Goal: Task Accomplishment & Management: Use online tool/utility

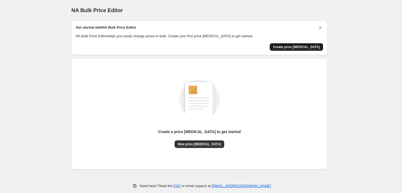
click at [301, 46] on span "Create price change job" at bounding box center [296, 47] width 47 height 4
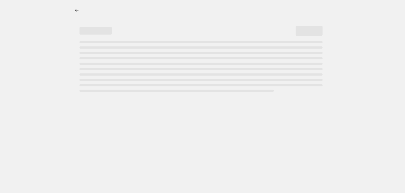
select select "percentage"
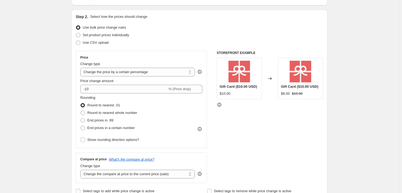
scroll to position [60, 0]
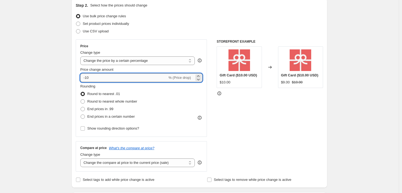
click at [96, 77] on input "-10" at bounding box center [123, 77] width 87 height 9
drag, startPoint x: 96, startPoint y: 77, endPoint x: 82, endPoint y: 79, distance: 14.0
click at [82, 79] on input "-10" at bounding box center [123, 77] width 87 height 9
type input "-2"
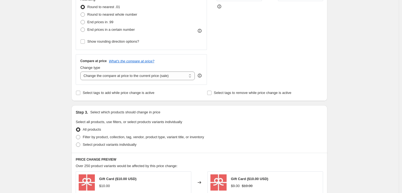
scroll to position [150, 0]
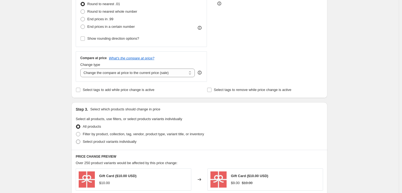
type input "-50"
click at [79, 142] on span at bounding box center [78, 141] width 4 height 4
click at [76, 140] on input "Select product variants individually" at bounding box center [76, 139] width 0 height 0
radio input "true"
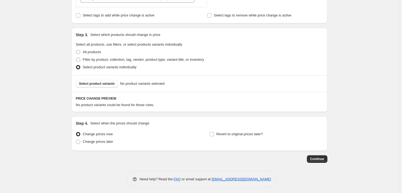
scroll to position [227, 0]
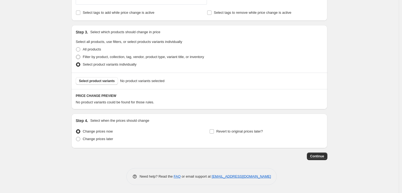
click at [80, 56] on span at bounding box center [78, 57] width 4 height 4
click at [76, 55] on input "Filter by product, collection, tag, vendor, product type, variant title, or inv…" at bounding box center [76, 55] width 0 height 0
radio input "true"
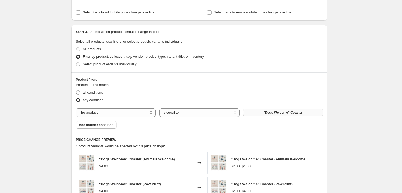
scroll to position [257, 0]
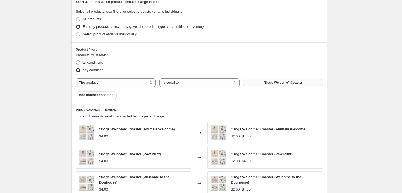
click at [266, 82] on span ""Dogs Welcome" Coaster" at bounding box center [283, 82] width 39 height 4
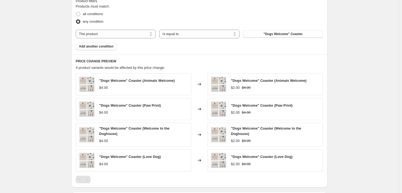
scroll to position [382, 0]
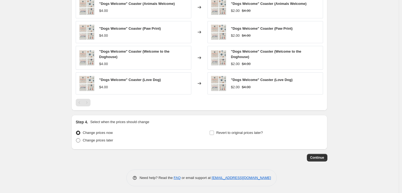
click at [105, 138] on span "Change prices later" at bounding box center [98, 140] width 30 height 4
click at [76, 138] on input "Change prices later" at bounding box center [76, 138] width 0 height 0
radio input "true"
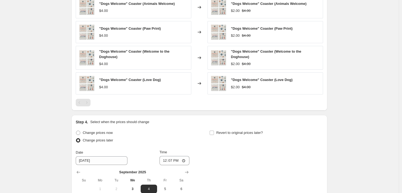
click at [95, 138] on span "Change prices later" at bounding box center [98, 140] width 30 height 4
click at [76, 138] on input "Change prices later" at bounding box center [76, 138] width 0 height 0
click at [96, 130] on span "Change prices now" at bounding box center [98, 132] width 30 height 4
click at [76, 130] on input "Change prices now" at bounding box center [76, 130] width 0 height 0
radio input "true"
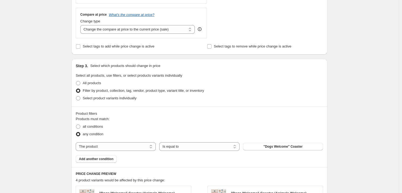
scroll to position [203, 0]
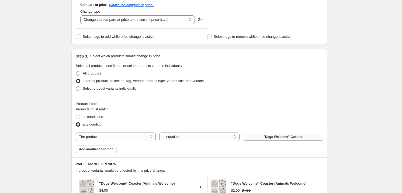
click at [262, 136] on button ""Dogs Welcome" Coaster" at bounding box center [283, 137] width 80 height 8
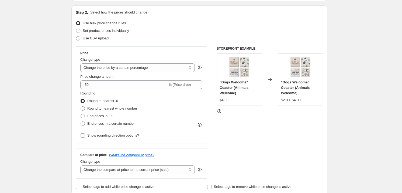
scroll to position [0, 0]
